Goal: Navigation & Orientation: Understand site structure

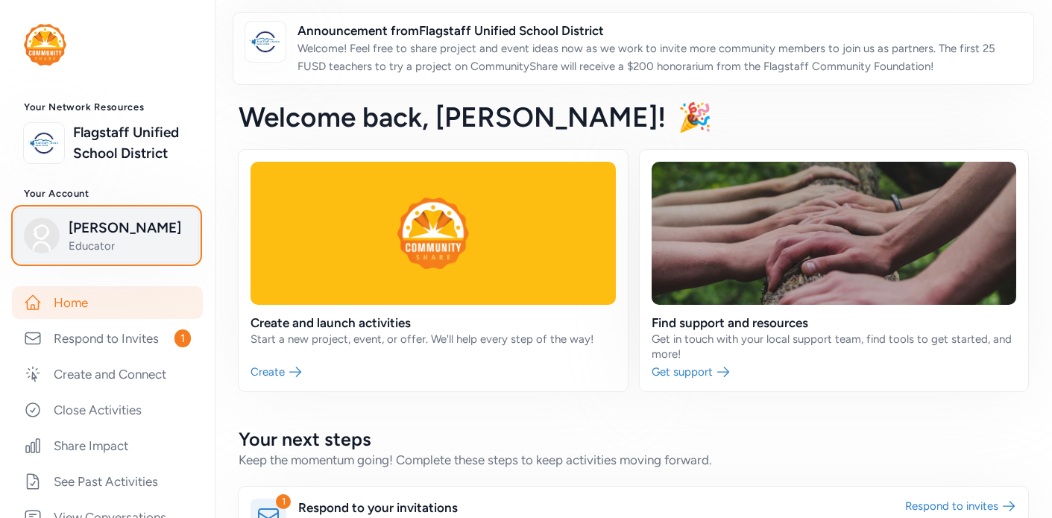
click at [131, 238] on span "[PERSON_NAME]" at bounding box center [129, 228] width 121 height 21
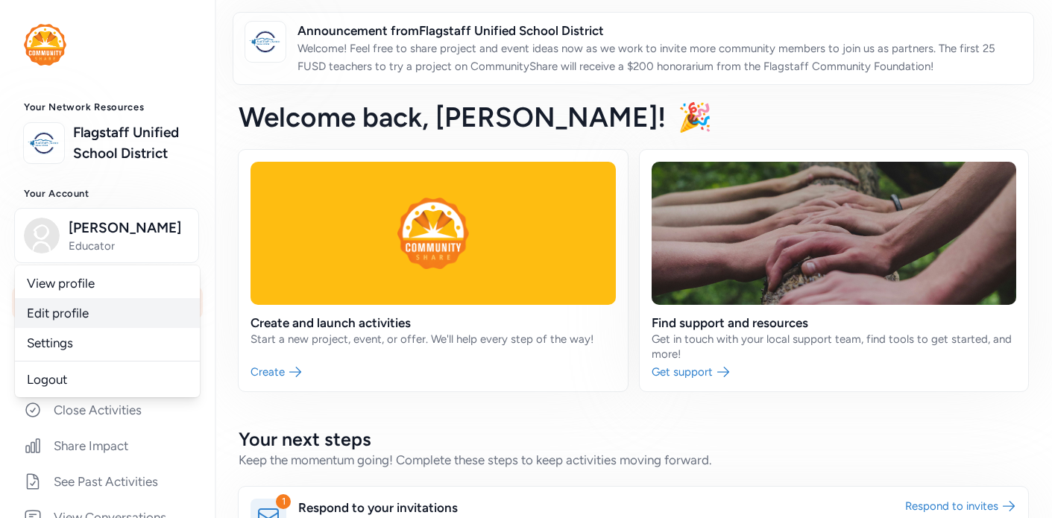
click at [105, 309] on link "Edit profile" at bounding box center [107, 313] width 185 height 30
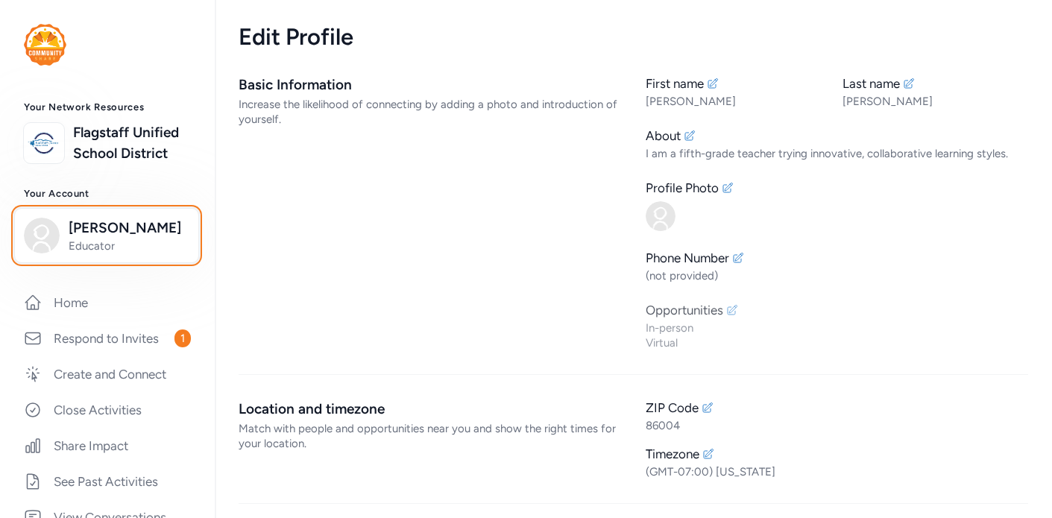
scroll to position [10, 0]
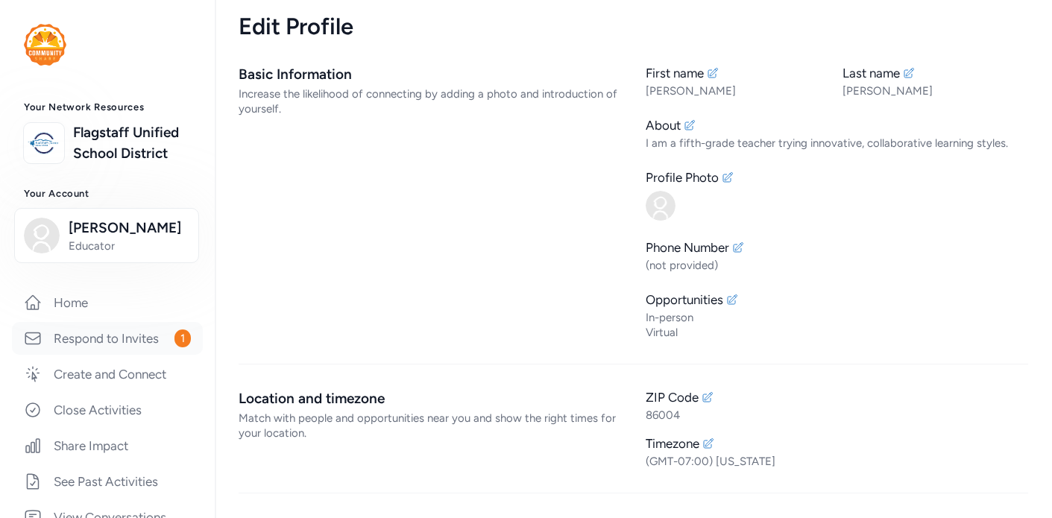
click at [136, 340] on link "Respond to Invites 1" at bounding box center [107, 338] width 191 height 33
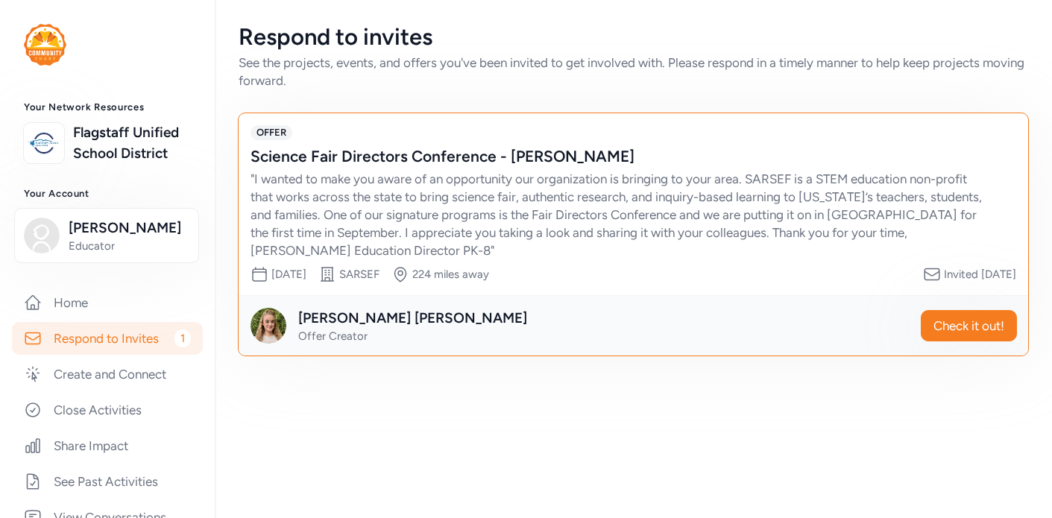
click at [45, 46] on img at bounding box center [45, 45] width 42 height 42
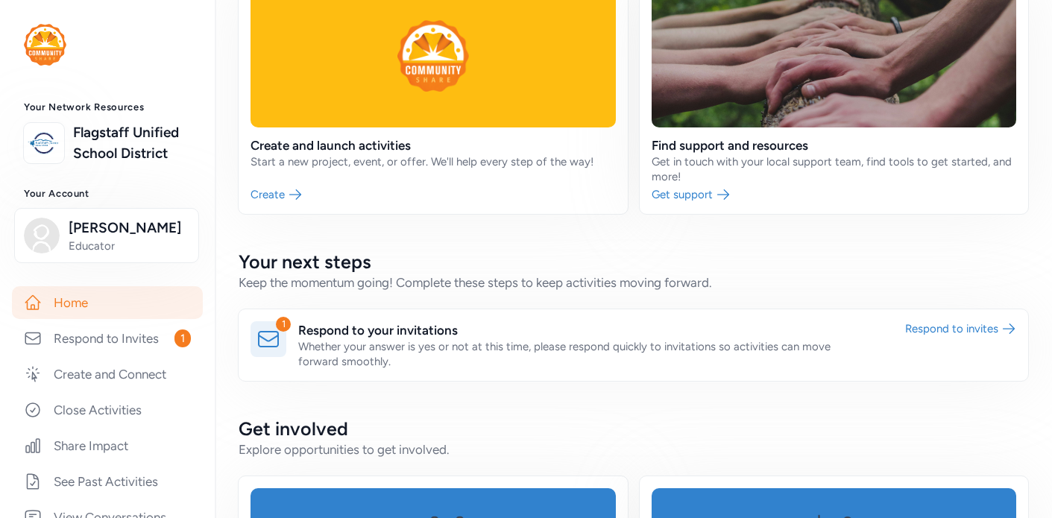
scroll to position [180, 0]
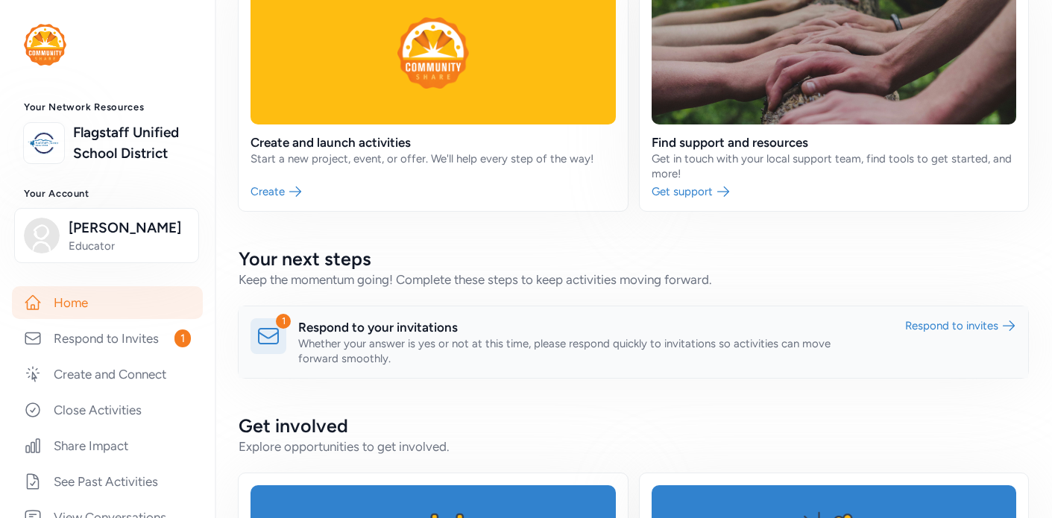
click at [966, 330] on link at bounding box center [634, 342] width 790 height 72
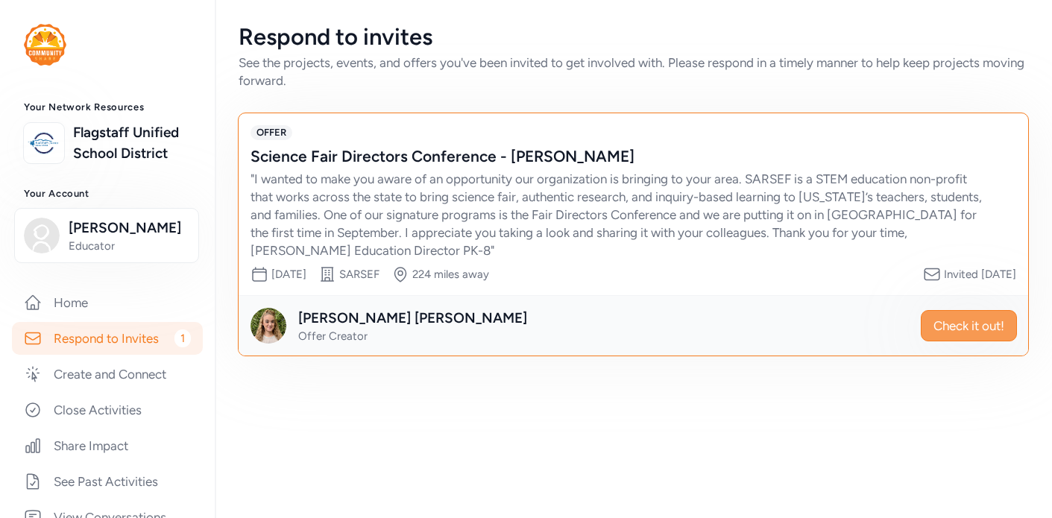
click at [967, 328] on span "Check it out!" at bounding box center [968, 326] width 71 height 18
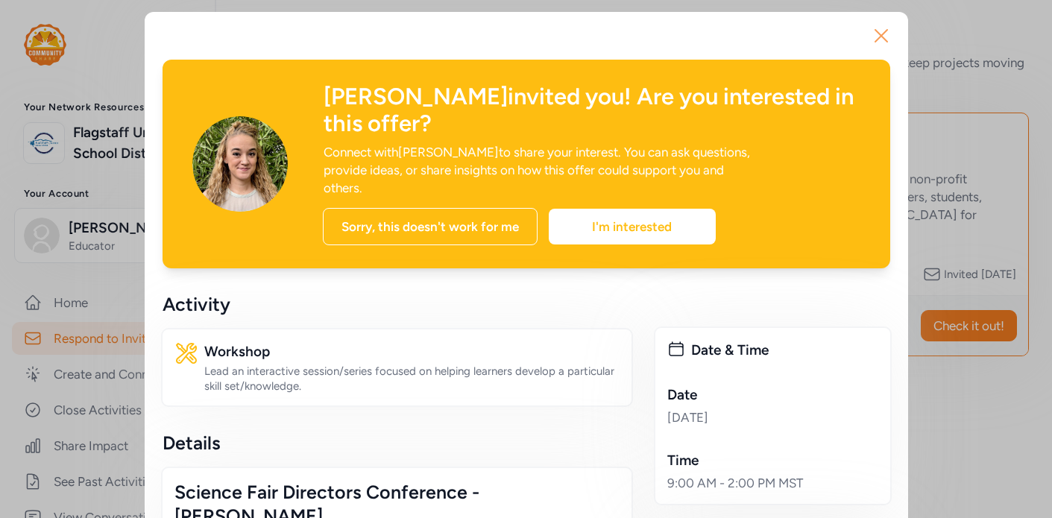
click at [883, 38] on icon "button" at bounding box center [881, 36] width 12 height 12
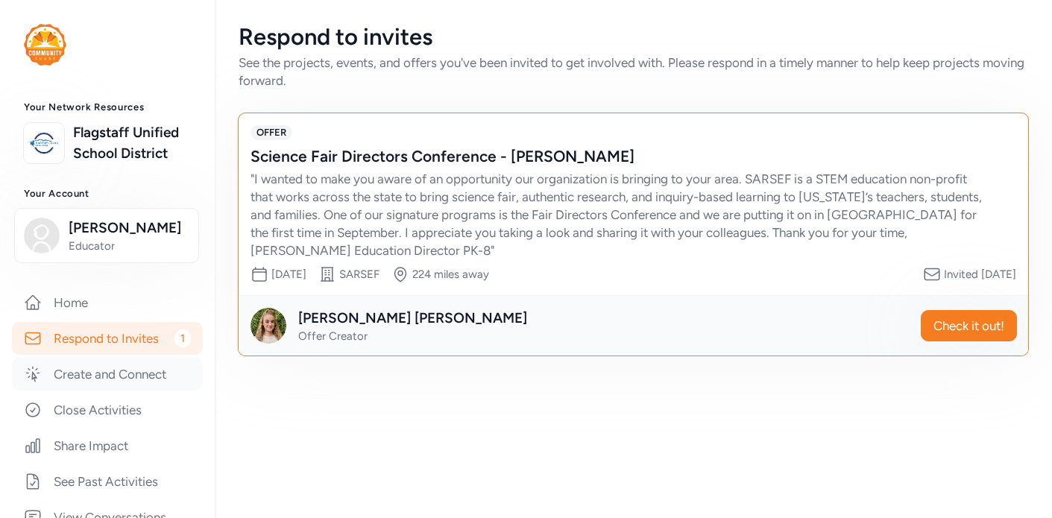
click at [117, 372] on link "Create and Connect" at bounding box center [107, 374] width 191 height 33
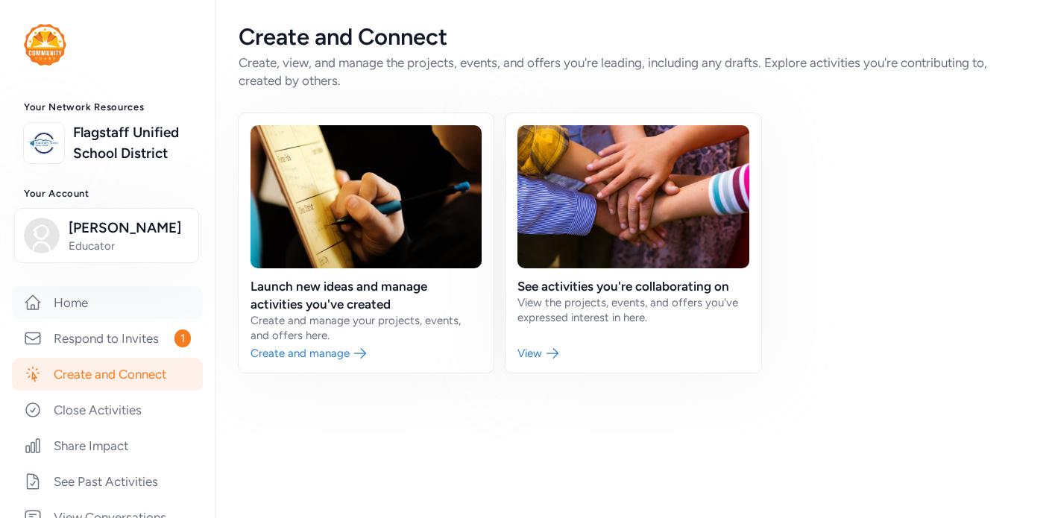
click at [72, 297] on link "Home" at bounding box center [107, 302] width 191 height 33
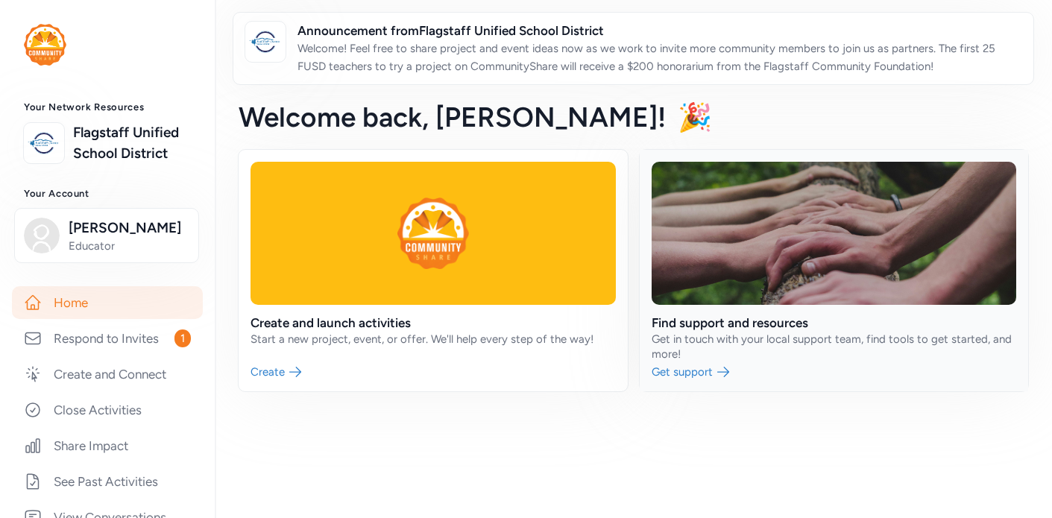
click at [699, 371] on link at bounding box center [834, 271] width 389 height 242
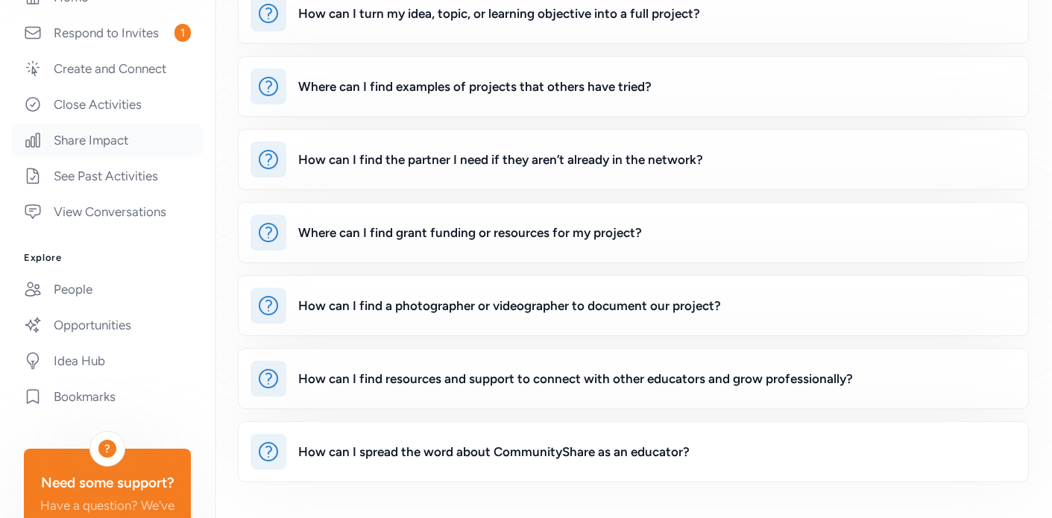
scroll to position [396, 0]
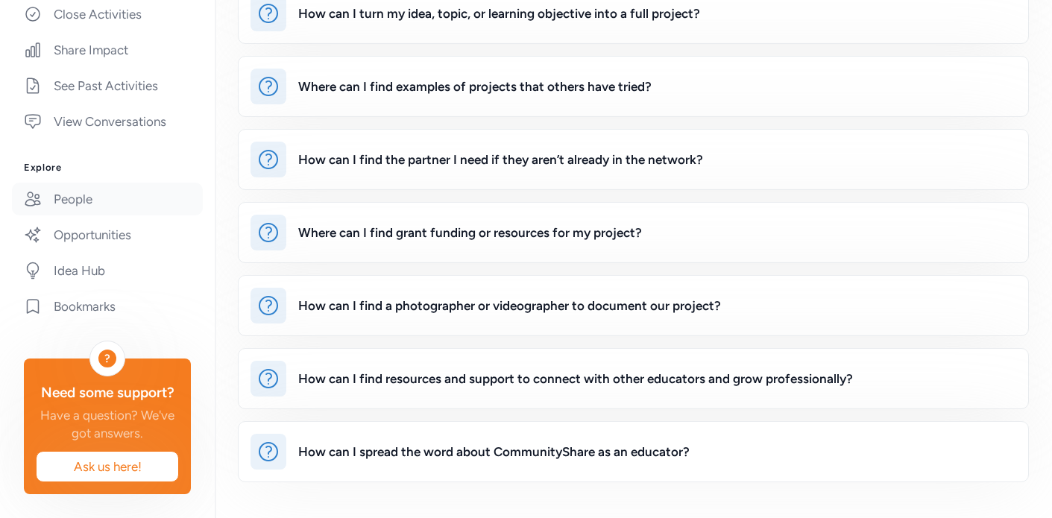
click at [79, 199] on link "People" at bounding box center [107, 199] width 191 height 33
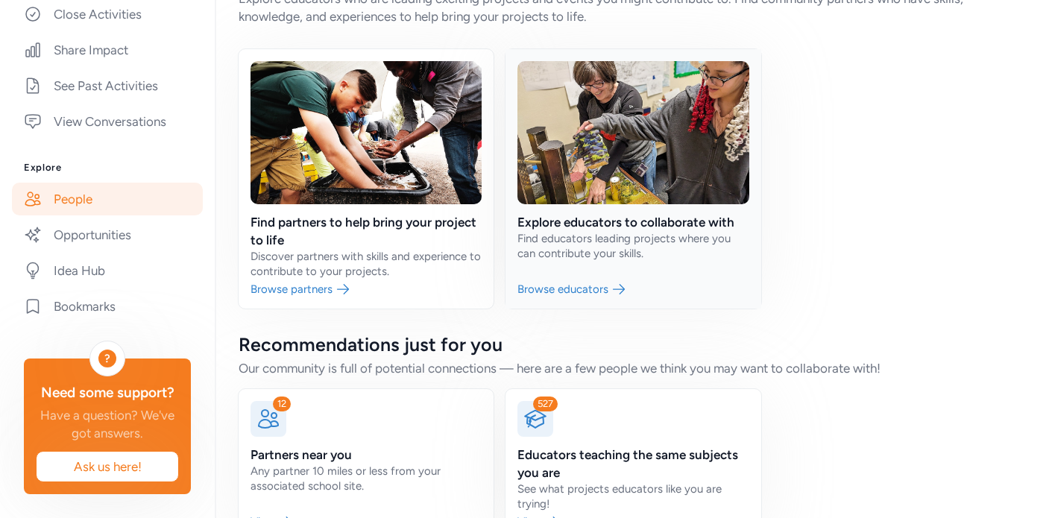
scroll to position [111, 0]
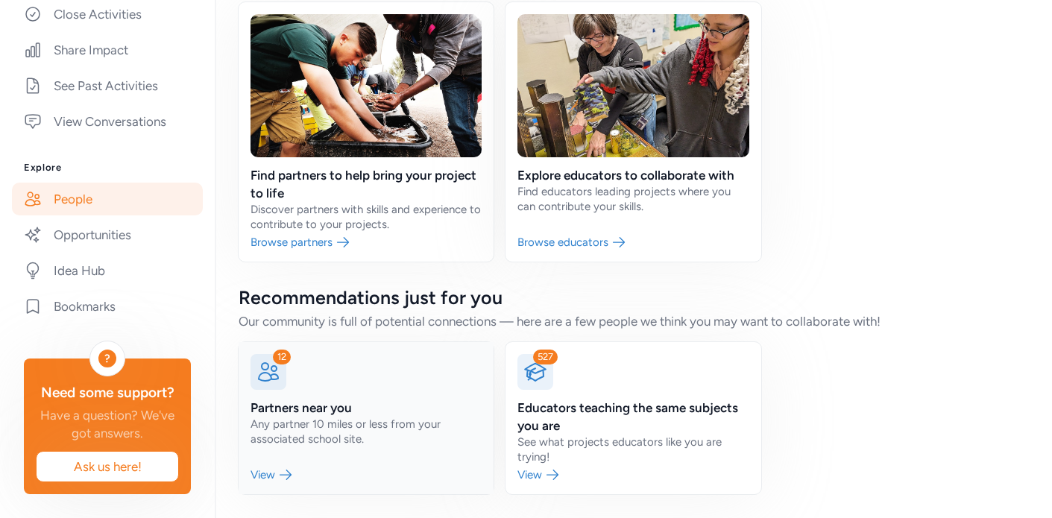
click at [278, 478] on link at bounding box center [366, 418] width 255 height 152
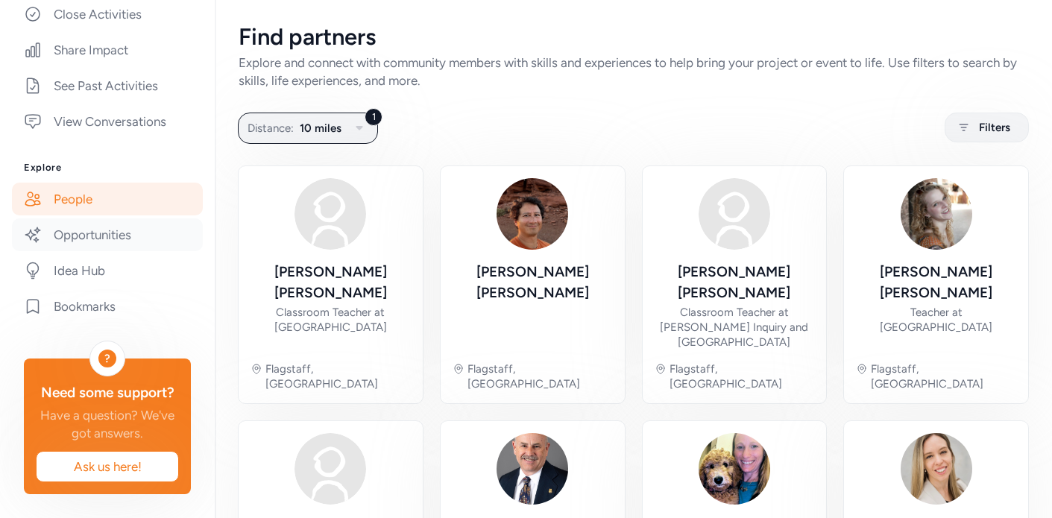
click at [105, 240] on link "Opportunities" at bounding box center [107, 234] width 191 height 33
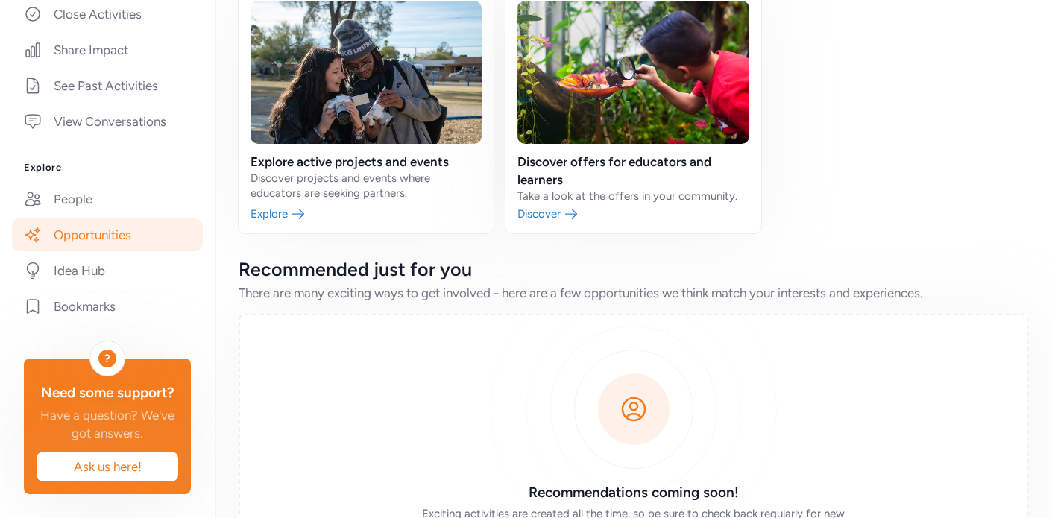
scroll to position [266, 0]
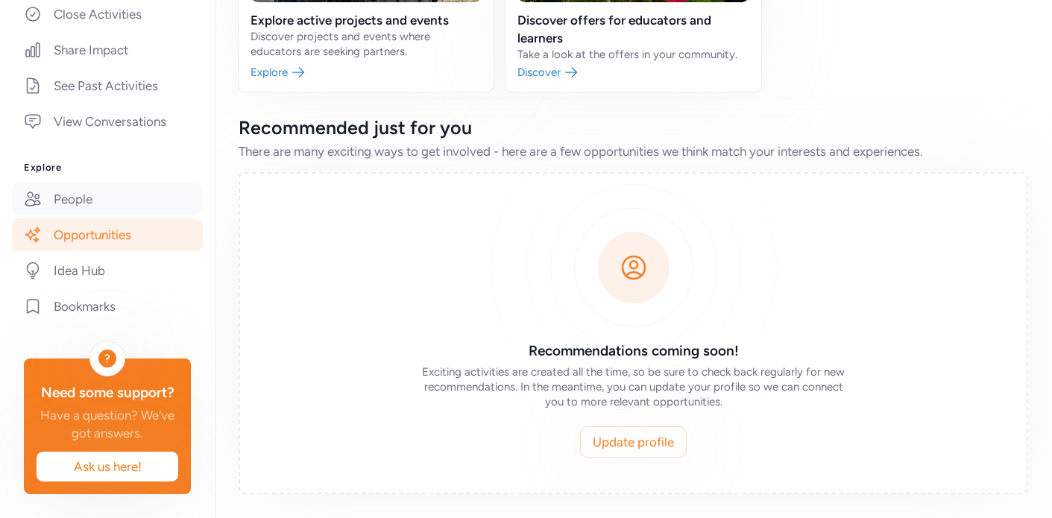
click at [91, 206] on link "People" at bounding box center [107, 199] width 191 height 33
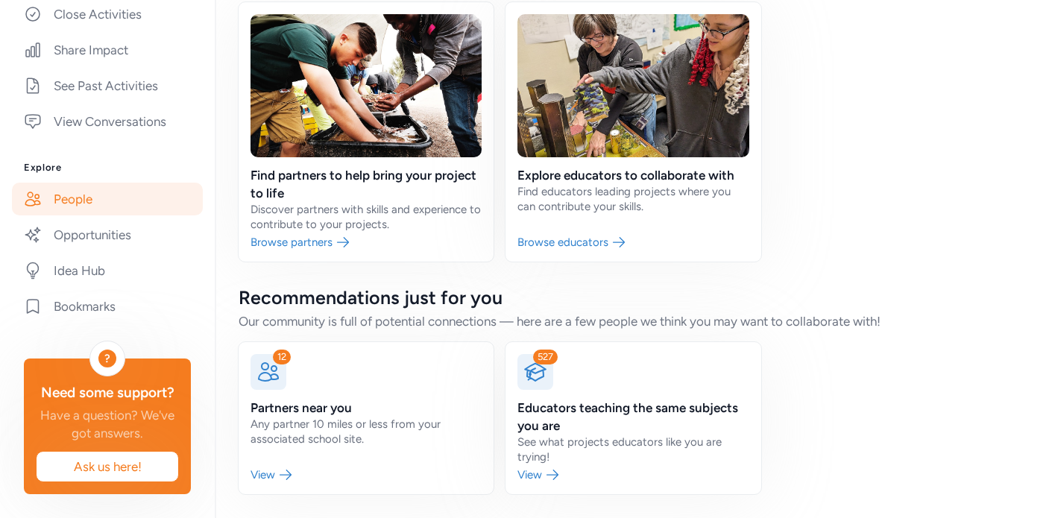
scroll to position [111, 0]
click at [87, 271] on link "Idea Hub" at bounding box center [107, 270] width 191 height 33
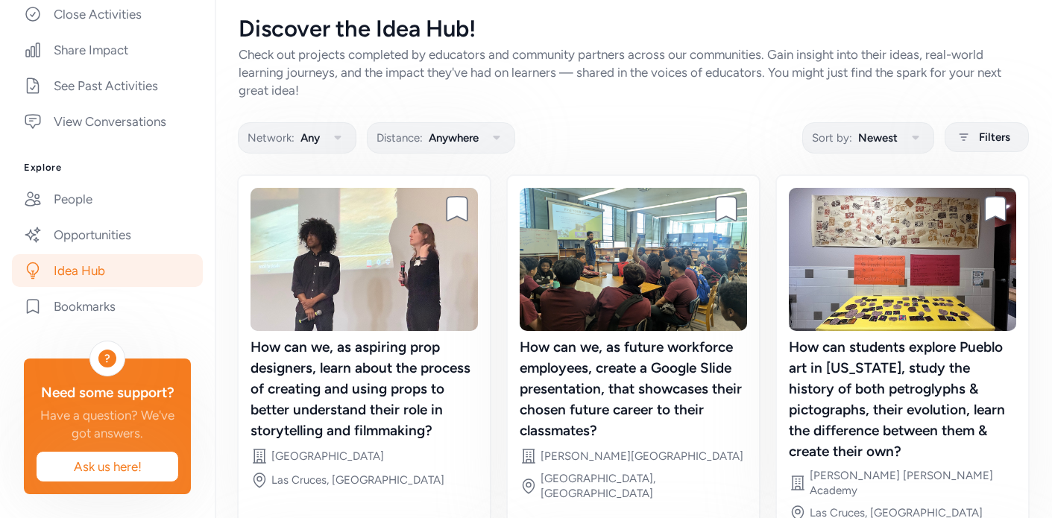
scroll to position [12, 0]
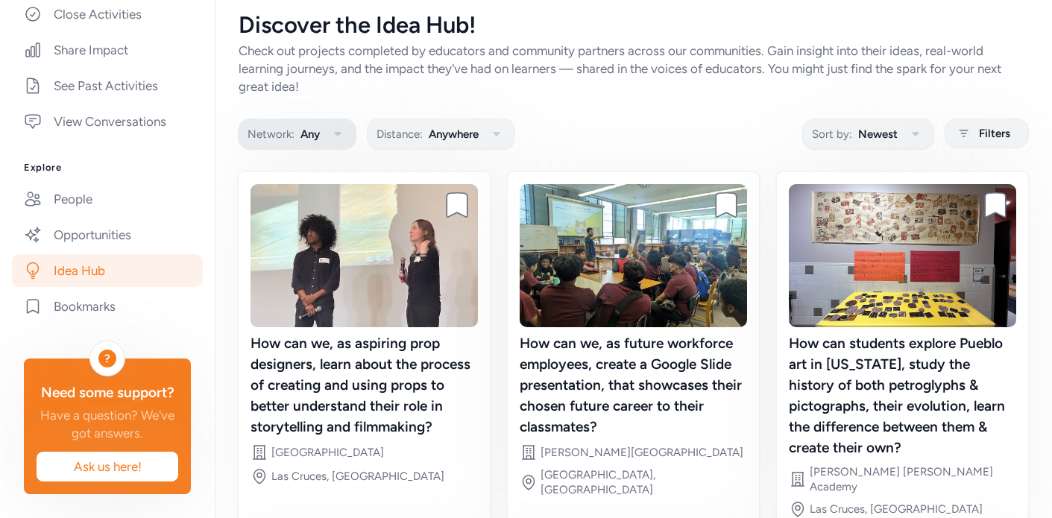
click at [342, 137] on icon "button" at bounding box center [338, 134] width 18 height 18
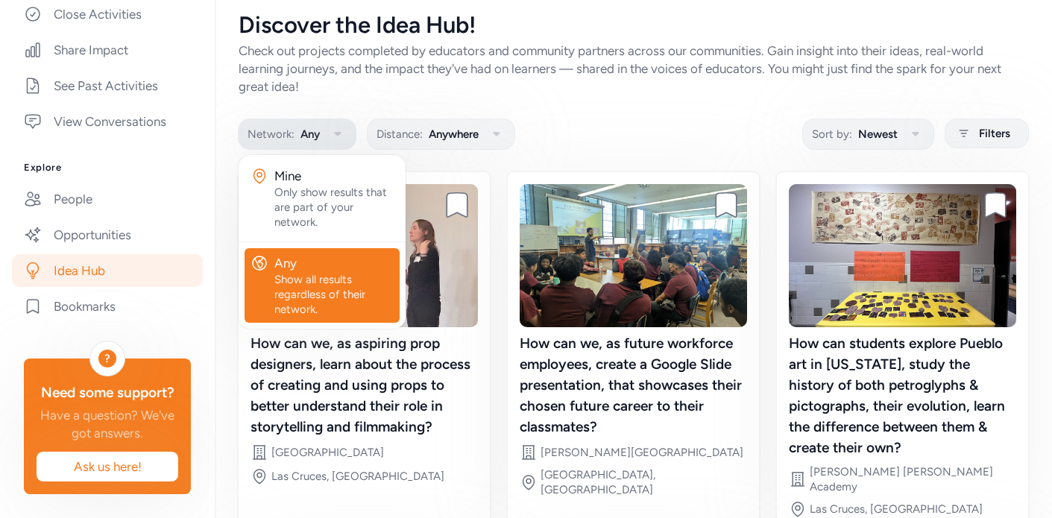
click at [342, 136] on icon "button" at bounding box center [338, 134] width 18 height 18
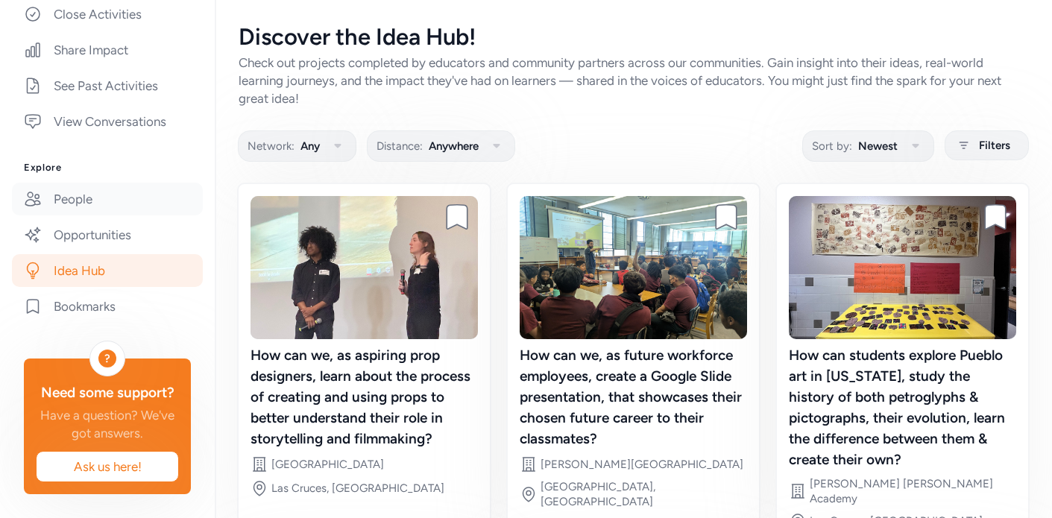
scroll to position [0, 0]
